Goal: Task Accomplishment & Management: Use online tool/utility

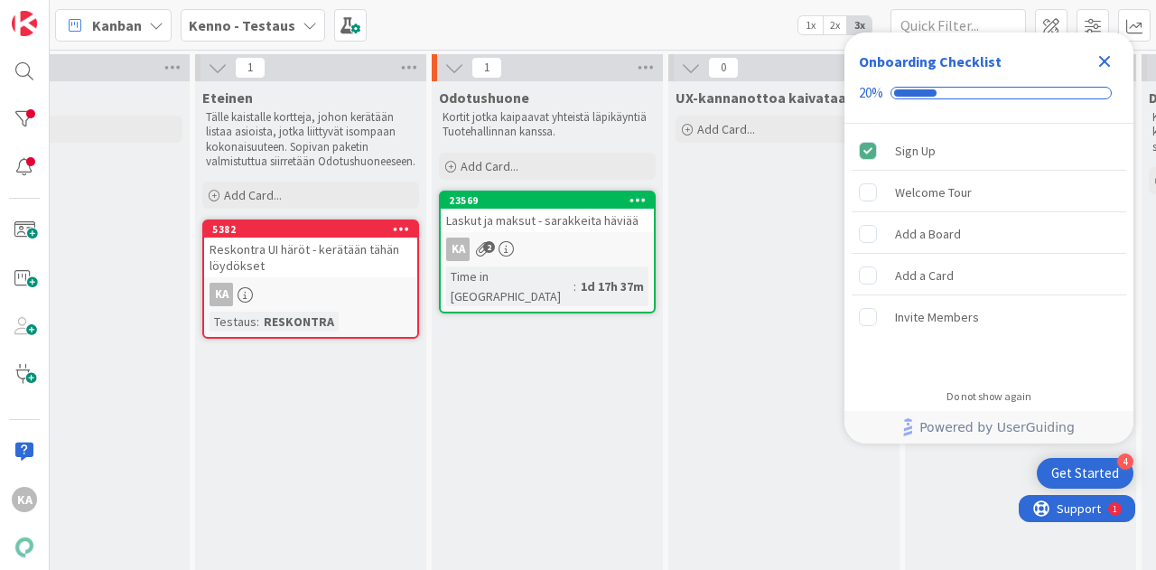
scroll to position [0, 1333]
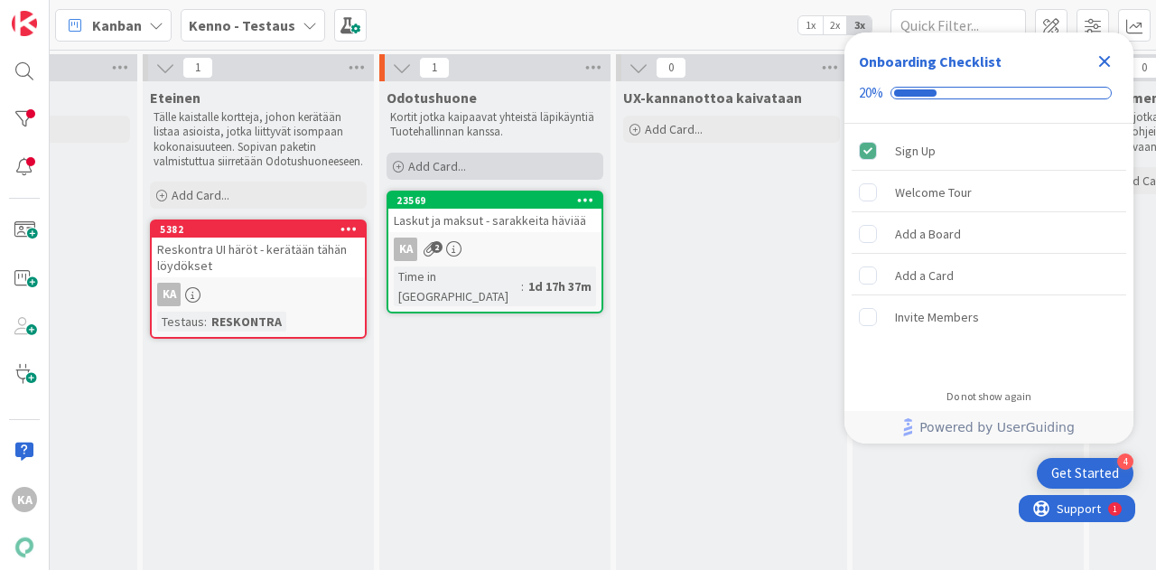
click at [452, 167] on span "Add Card..." at bounding box center [437, 166] width 58 height 16
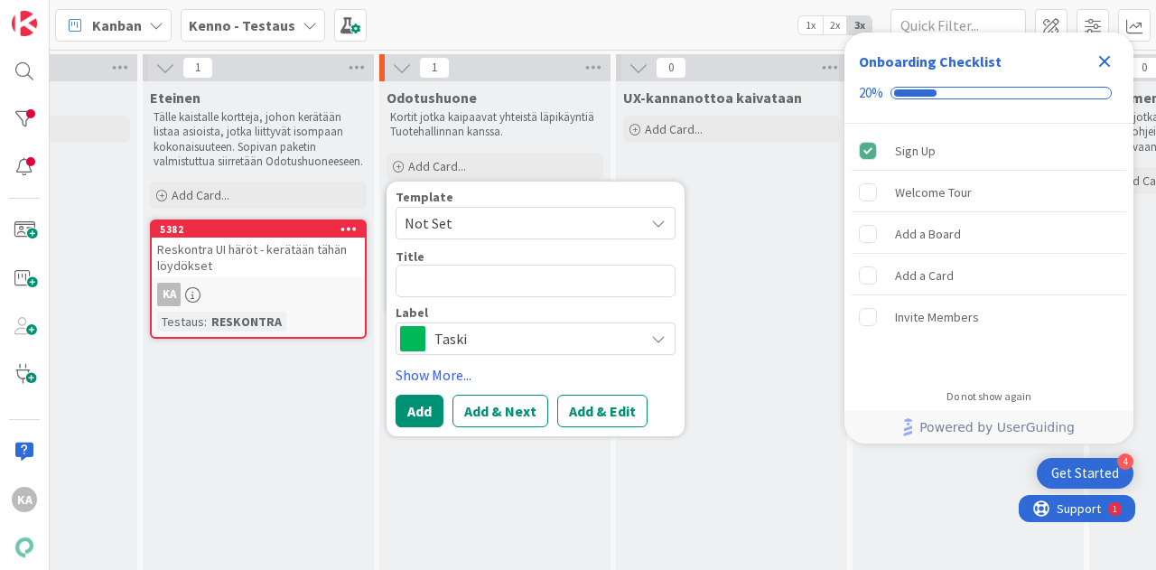
click at [457, 279] on textarea at bounding box center [536, 281] width 280 height 33
type textarea "x"
type textarea "T"
type textarea "x"
type textarea "To"
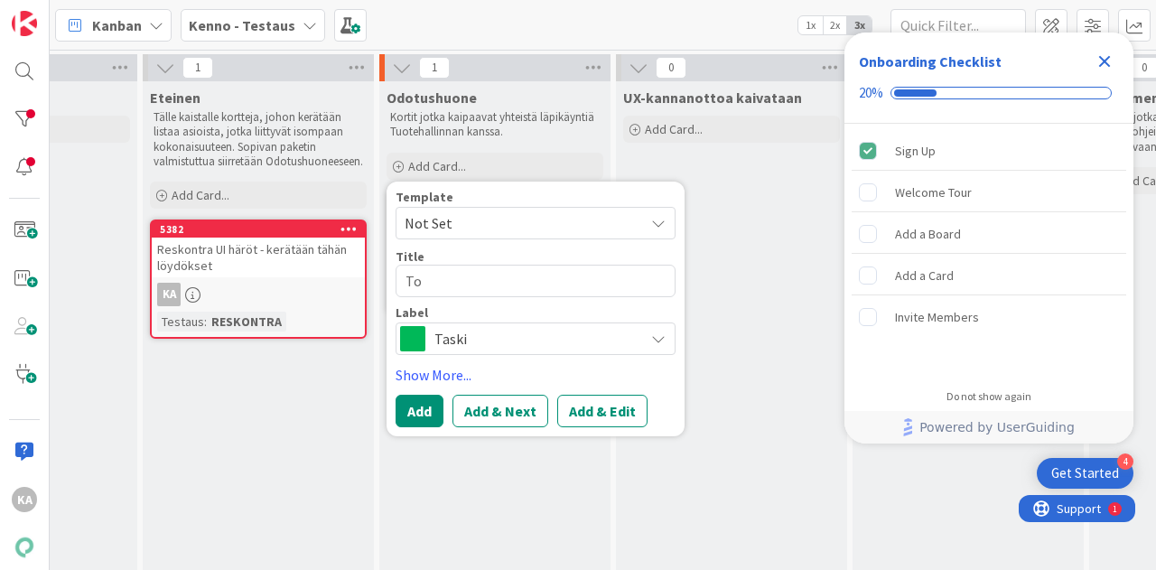
type textarea "x"
type textarea "Toi"
type textarea "x"
type textarea "Toim"
type textarea "x"
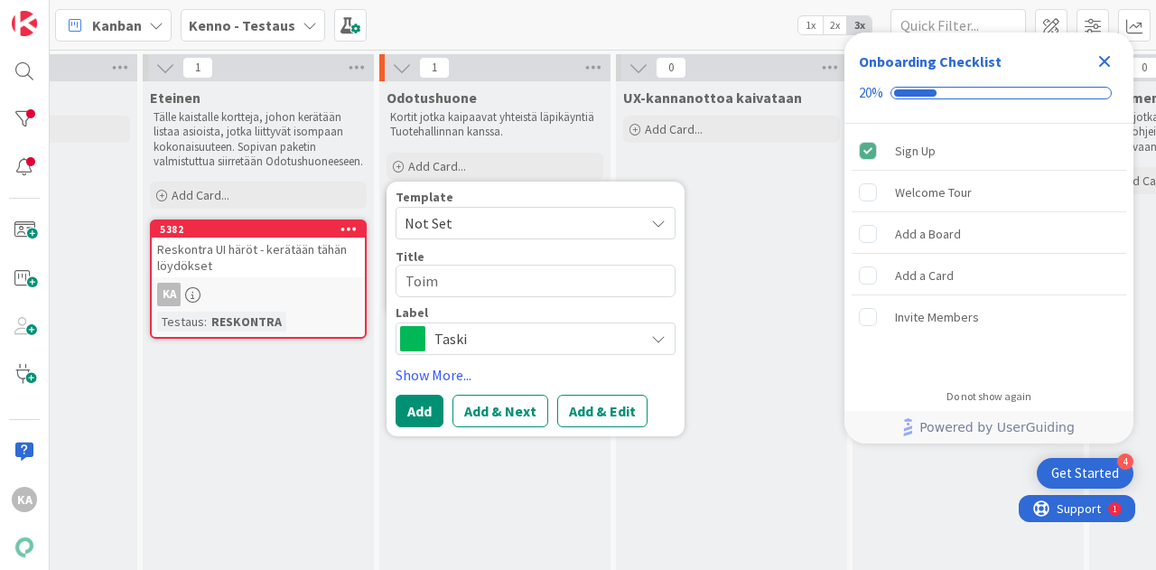
type textarea "Toimi"
type textarea "x"
type textarea "Toimia"
type textarea "x"
type textarea "Toimi"
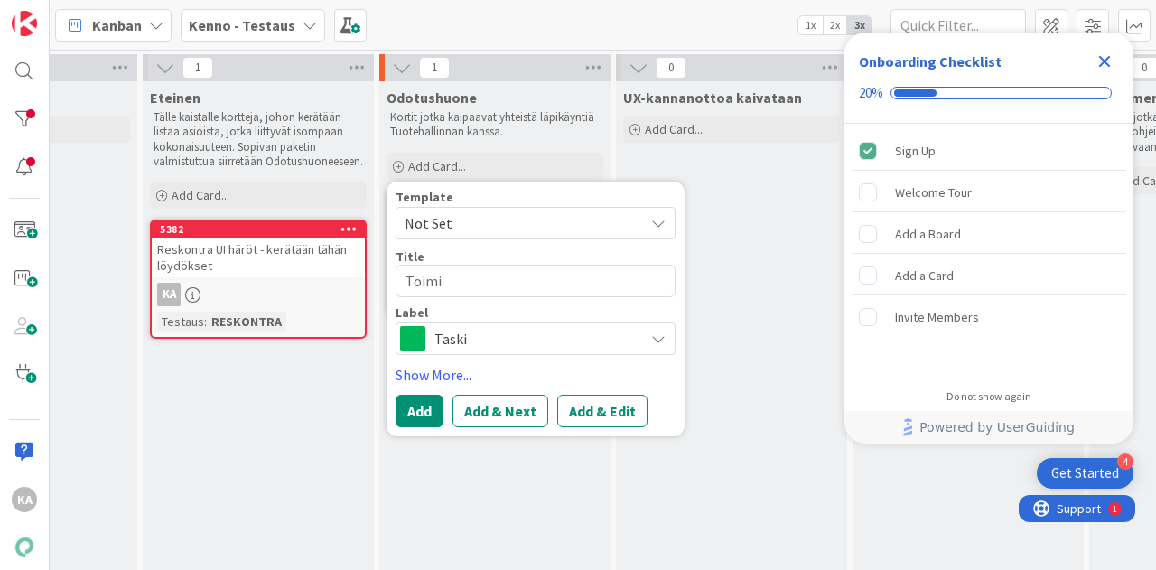
type textarea "x"
type textarea "Toimij"
type textarea "x"
type textarea "Toimija"
type textarea "x"
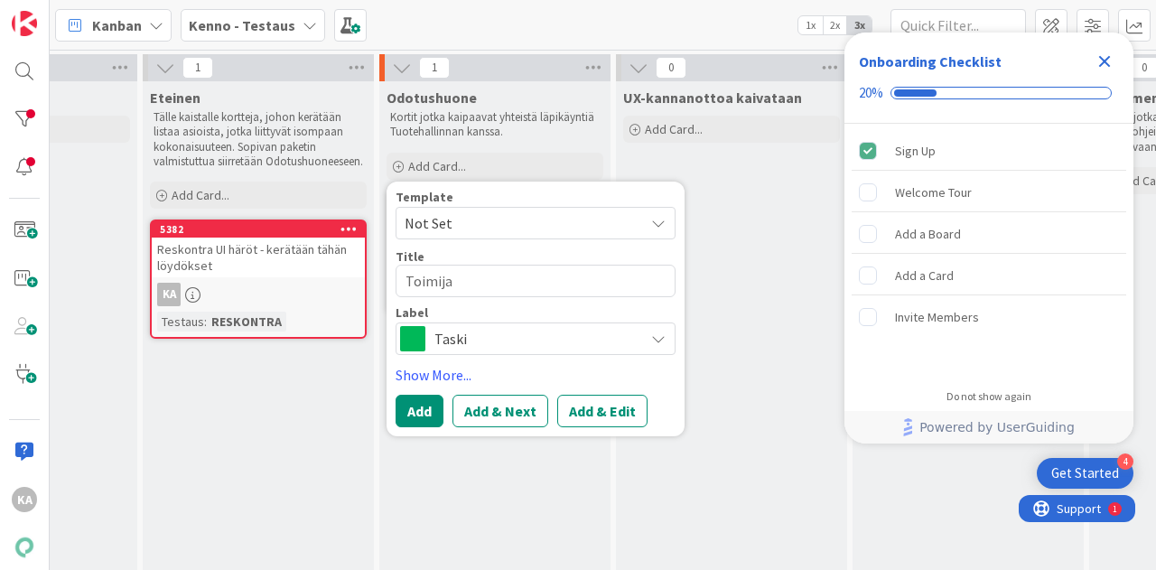
type textarea "Toimija -"
type textarea "x"
type textarea "Toimija -l"
type textarea "x"
type textarea "Toimija -lo"
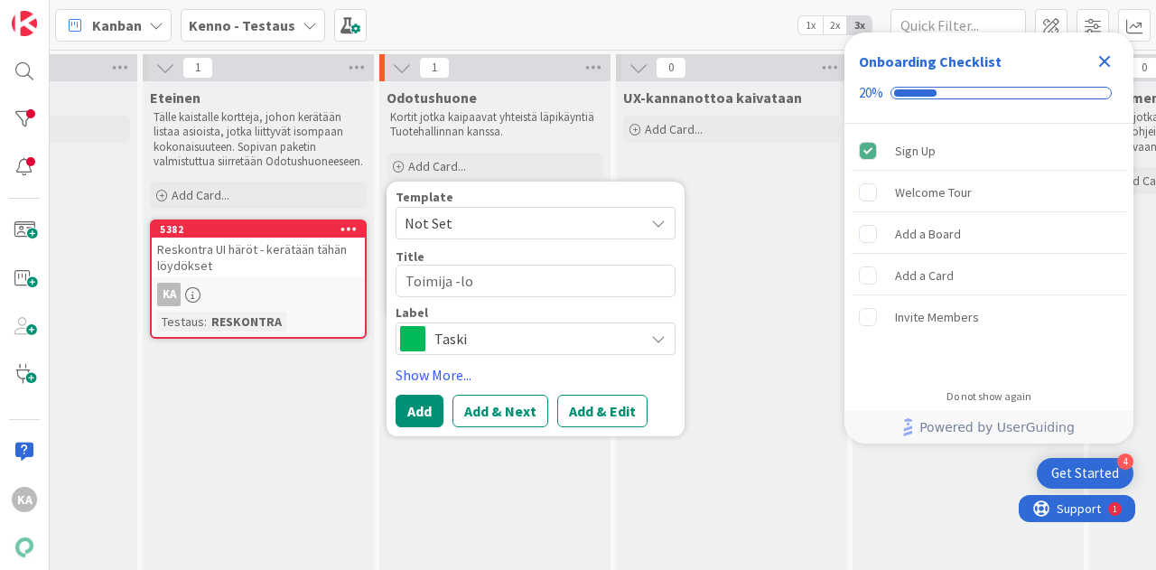
type textarea "x"
type textarea "Toimija -lom"
type textarea "x"
type textarea "Toimija -loma"
type textarea "x"
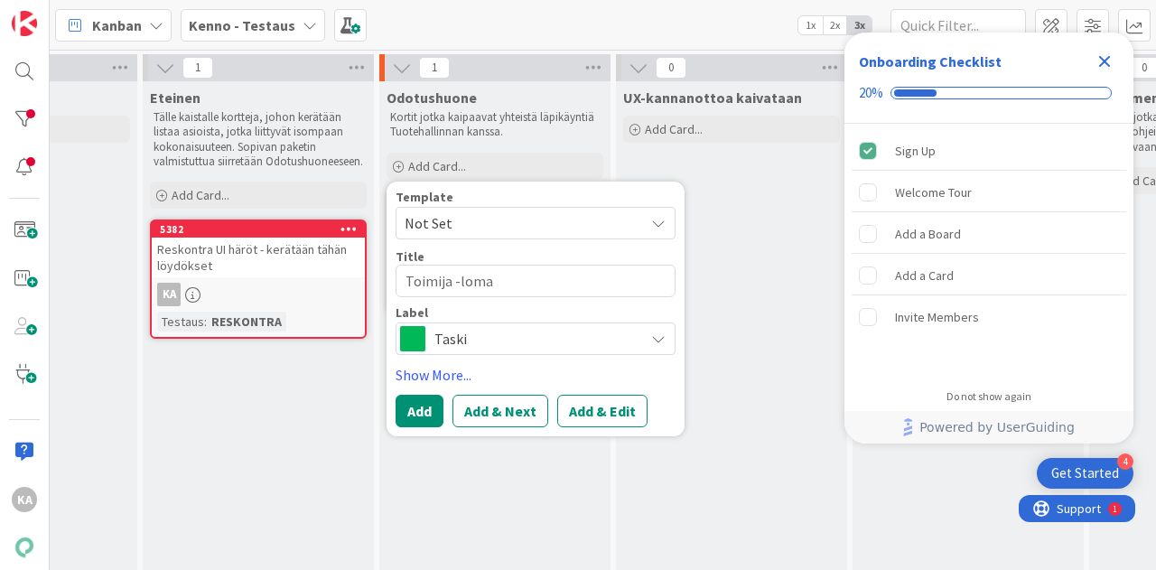
type textarea "Toimija -lomak"
type textarea "x"
type textarea "Toimija -lomakke"
type textarea "x"
type textarea "Toimija -lomakkee"
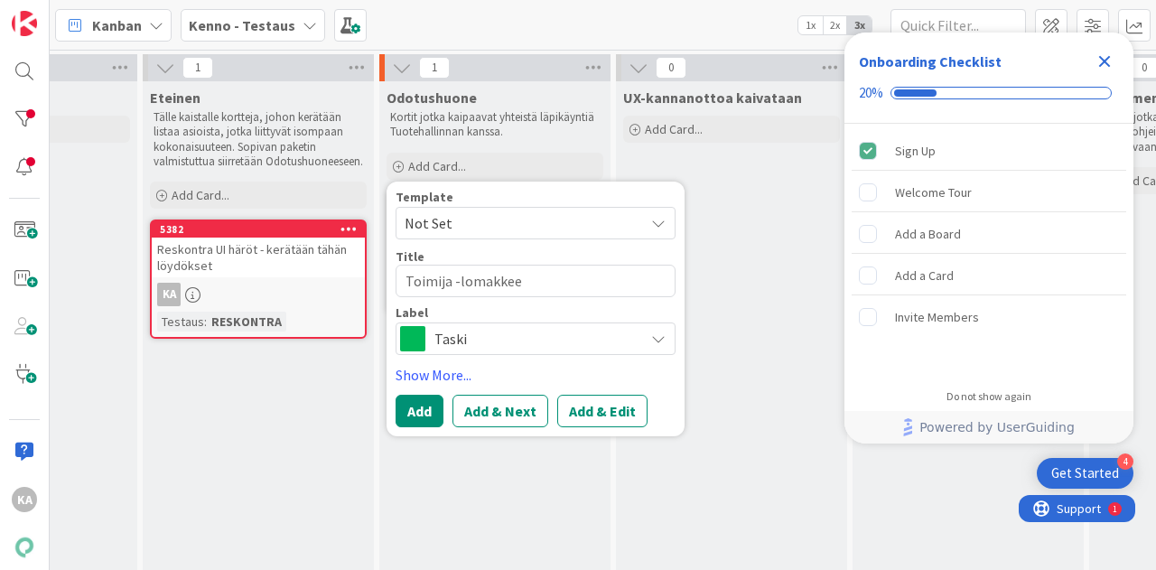
type textarea "x"
type textarea "Toimija -lomakkeen"
type textarea "x"
type textarea "Toimija -lomakkeen"
type textarea "x"
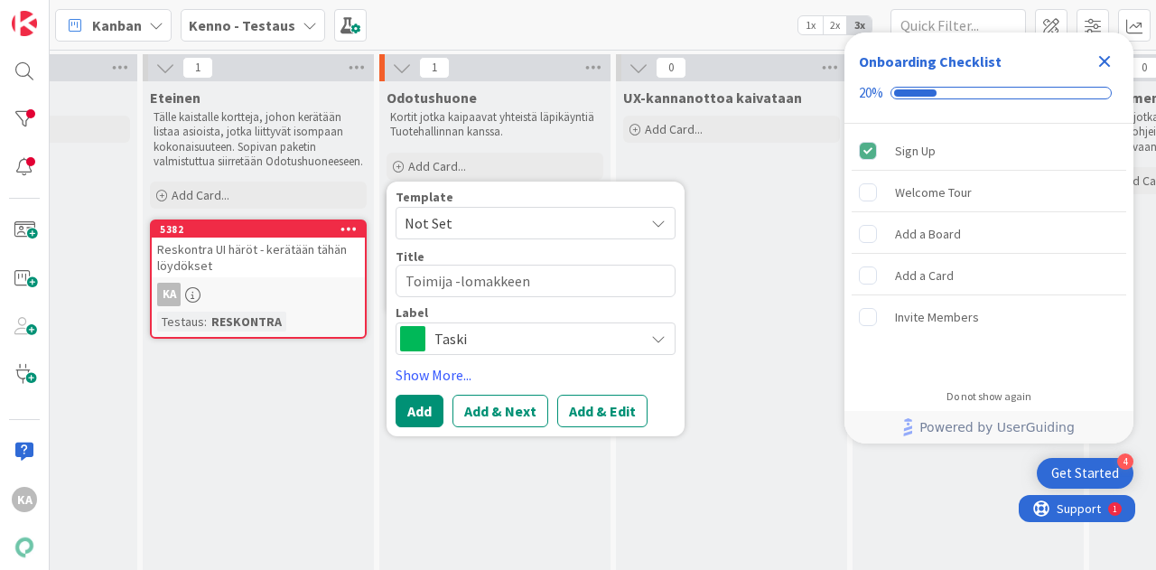
type textarea "Toimija -lomakkeen l"
type textarea "x"
type textarea "Toimija -lomakkeen li"
type textarea "x"
type textarea "Toimija -lomakkeen lis"
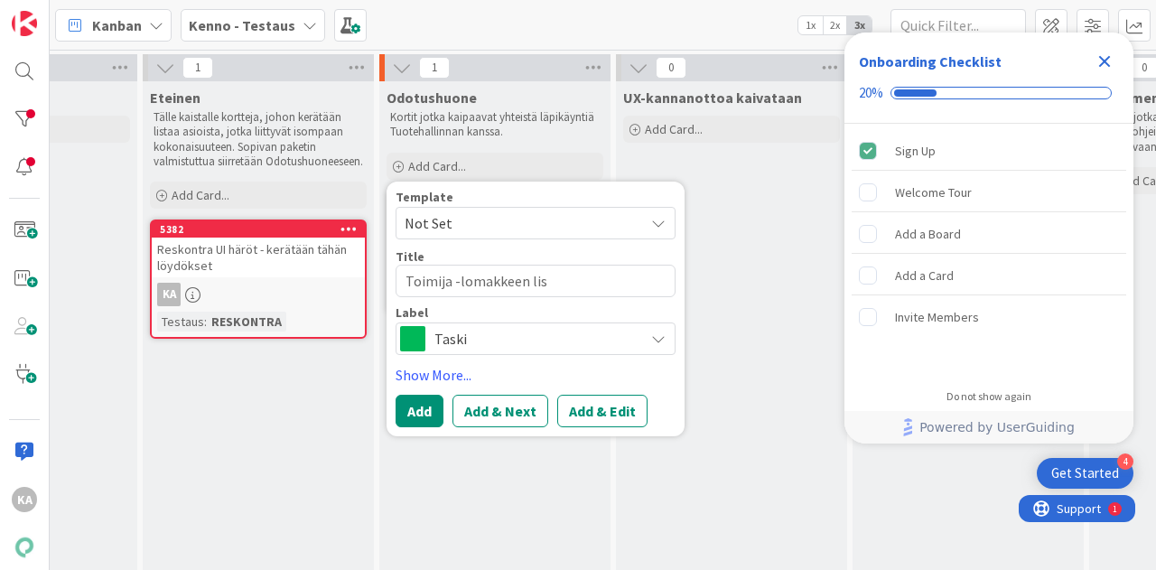
type textarea "x"
type textarea "Toimija -lomakkeen lisä"
type textarea "x"
type textarea "Toimija -lomakkeen lisäo"
type textarea "x"
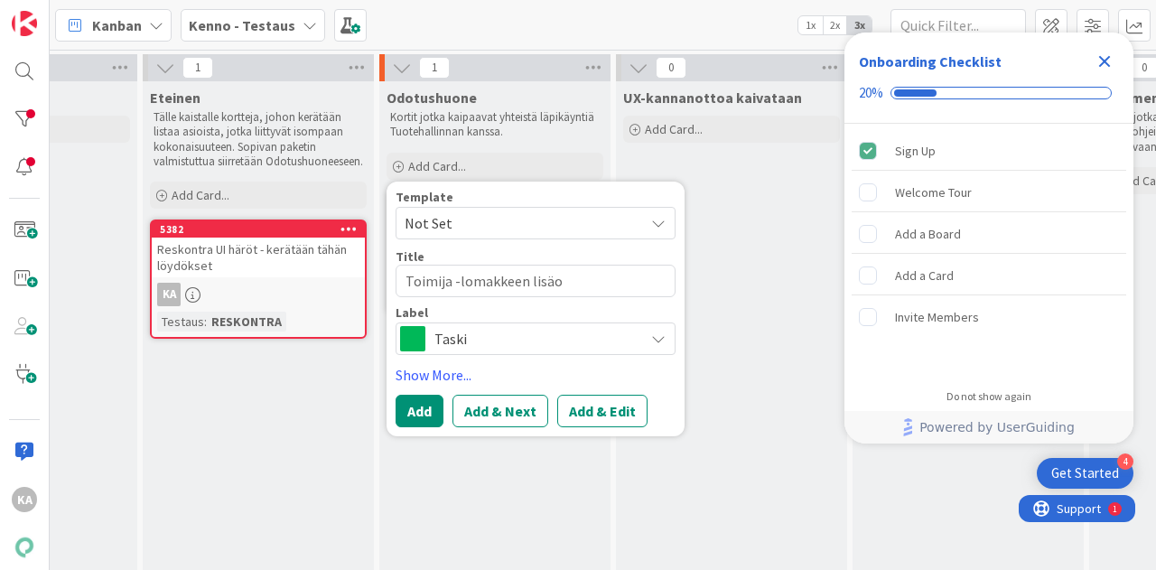
type textarea "Toimija -lomakkeen lisäoh"
type textarea "x"
type textarea "Toimija -lomakkeen lisäohj"
type textarea "x"
type textarea "Toimija -lomakkeen lisäohje"
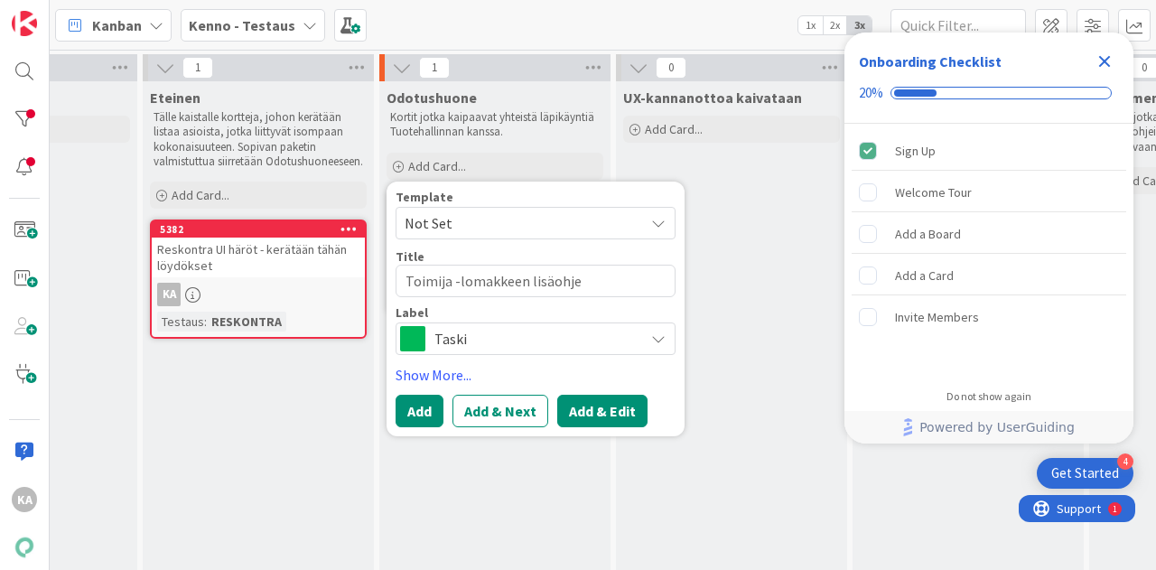
click at [589, 417] on button "Add & Edit" at bounding box center [602, 411] width 90 height 33
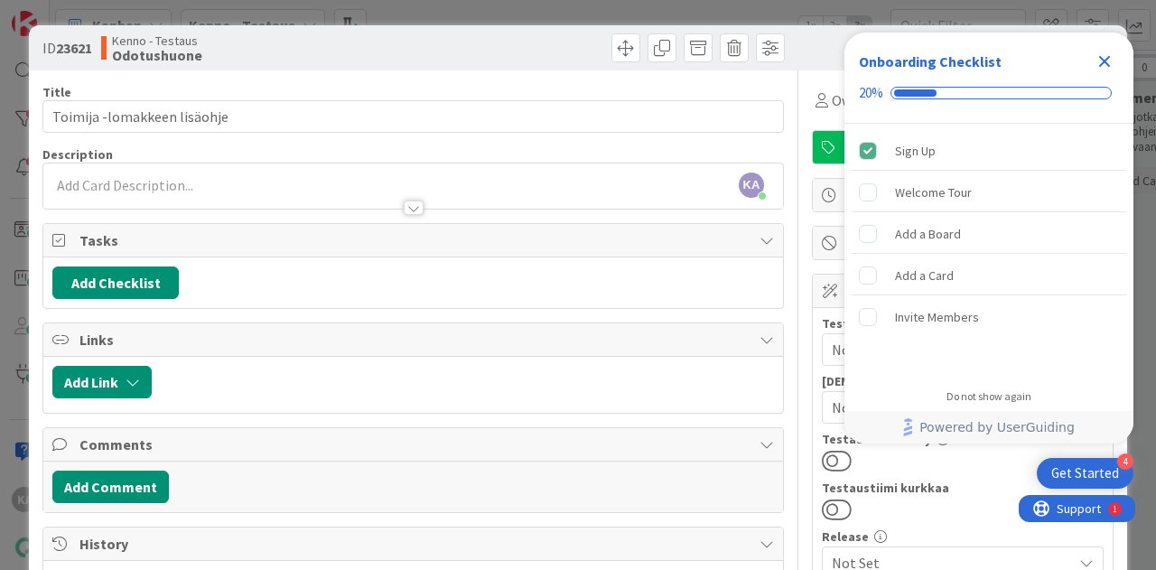
click at [140, 192] on div at bounding box center [413, 199] width 740 height 19
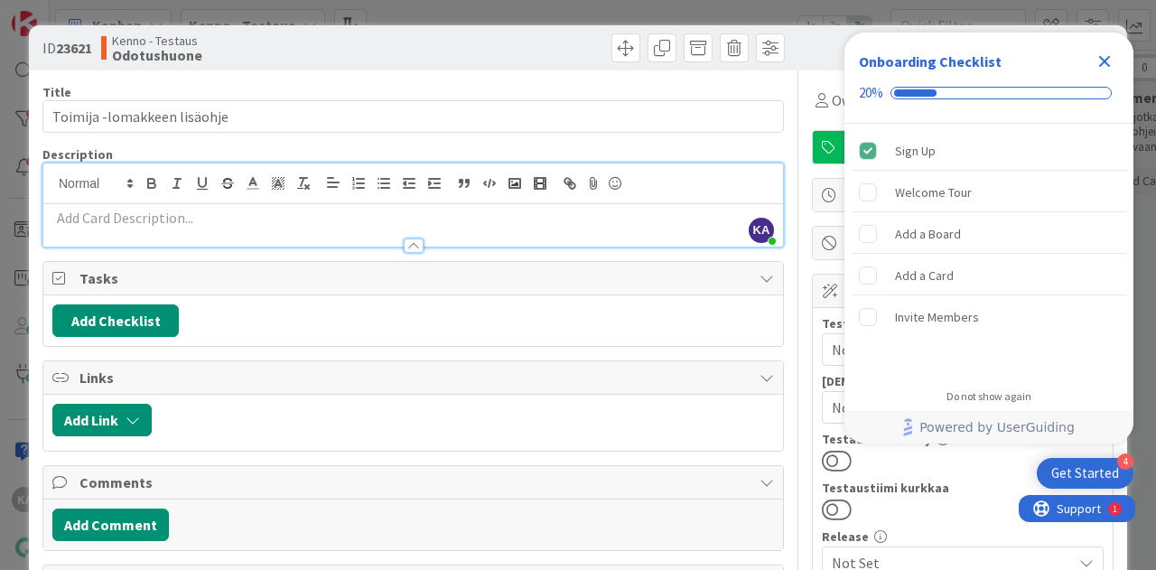
click at [124, 216] on p at bounding box center [413, 218] width 722 height 21
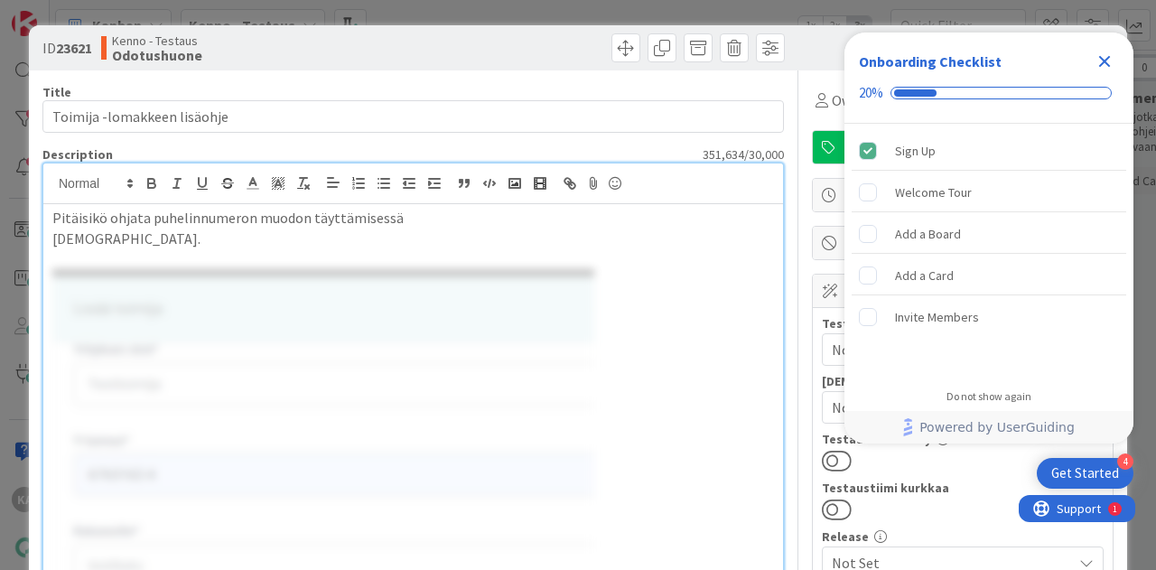
click at [114, 225] on p "Pitäisikö ohjata puhelinnumeron muodon täyttämisessä" at bounding box center [413, 218] width 722 height 21
click at [117, 239] on p "[DEMOGRAPHIC_DATA]." at bounding box center [413, 239] width 722 height 21
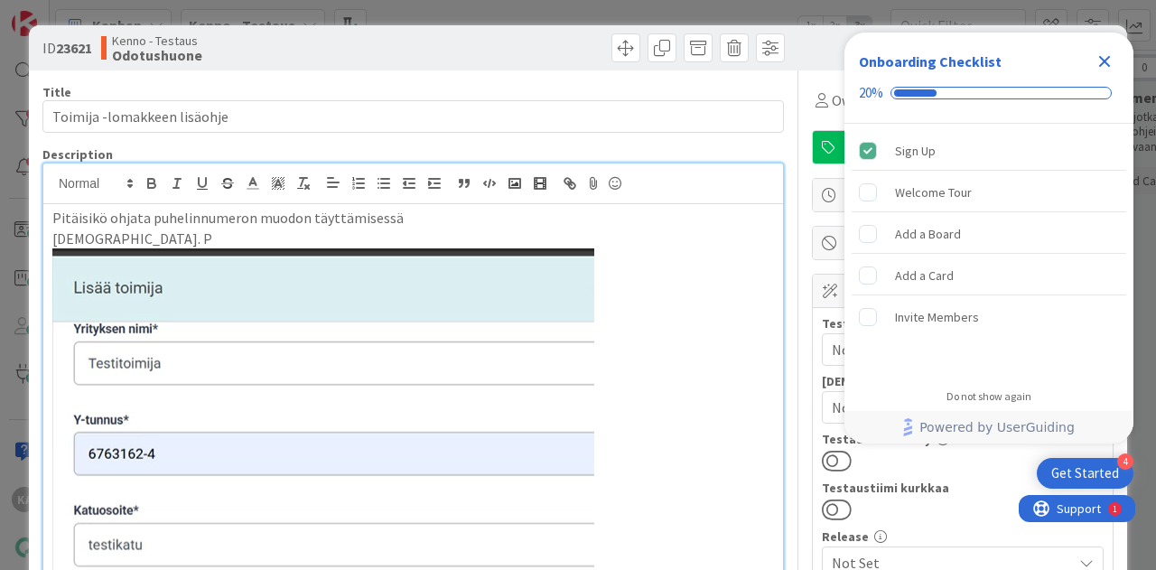
click at [113, 234] on p "[DEMOGRAPHIC_DATA]. P" at bounding box center [413, 239] width 722 height 21
click at [248, 238] on p "[DEMOGRAPHIC_DATA]. Yrityksen puhelinnumero ([PHONE_NUMBER])" at bounding box center [413, 239] width 722 height 21
click at [435, 234] on p "[DEMOGRAPHIC_DATA]. Yrityksen puhelinnumero (muodossa [PHONE_NUMBER])" at bounding box center [413, 239] width 722 height 21
click at [470, 211] on p "Pitäisikö ohjata puhelinnumeron muodon täyttämisessä" at bounding box center [413, 218] width 722 height 21
click at [816, 98] on icon at bounding box center [822, 100] width 13 height 14
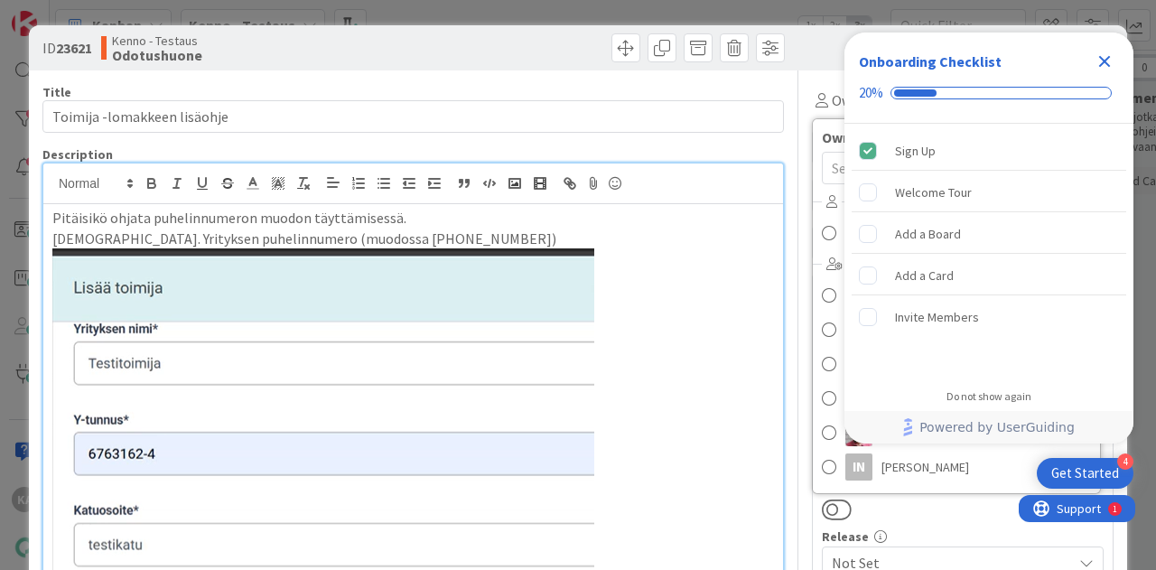
click at [1102, 60] on icon "Close Checklist" at bounding box center [1106, 62] width 12 height 12
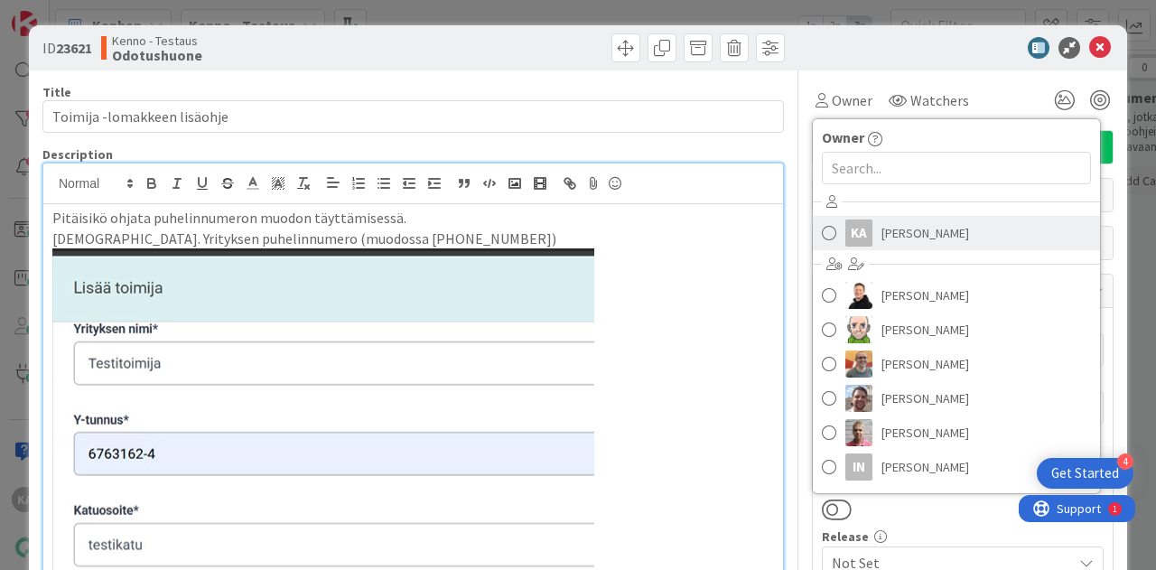
click at [922, 231] on span "[PERSON_NAME]" at bounding box center [926, 233] width 88 height 27
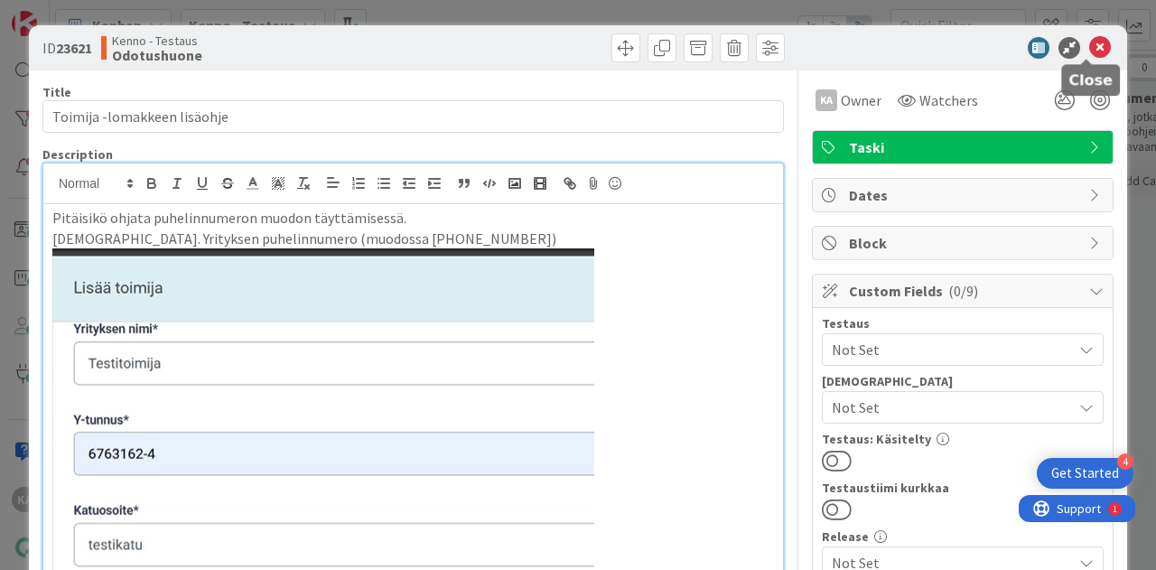
click at [1090, 51] on icon at bounding box center [1101, 48] width 22 height 22
